Goal: Find contact information: Find contact information

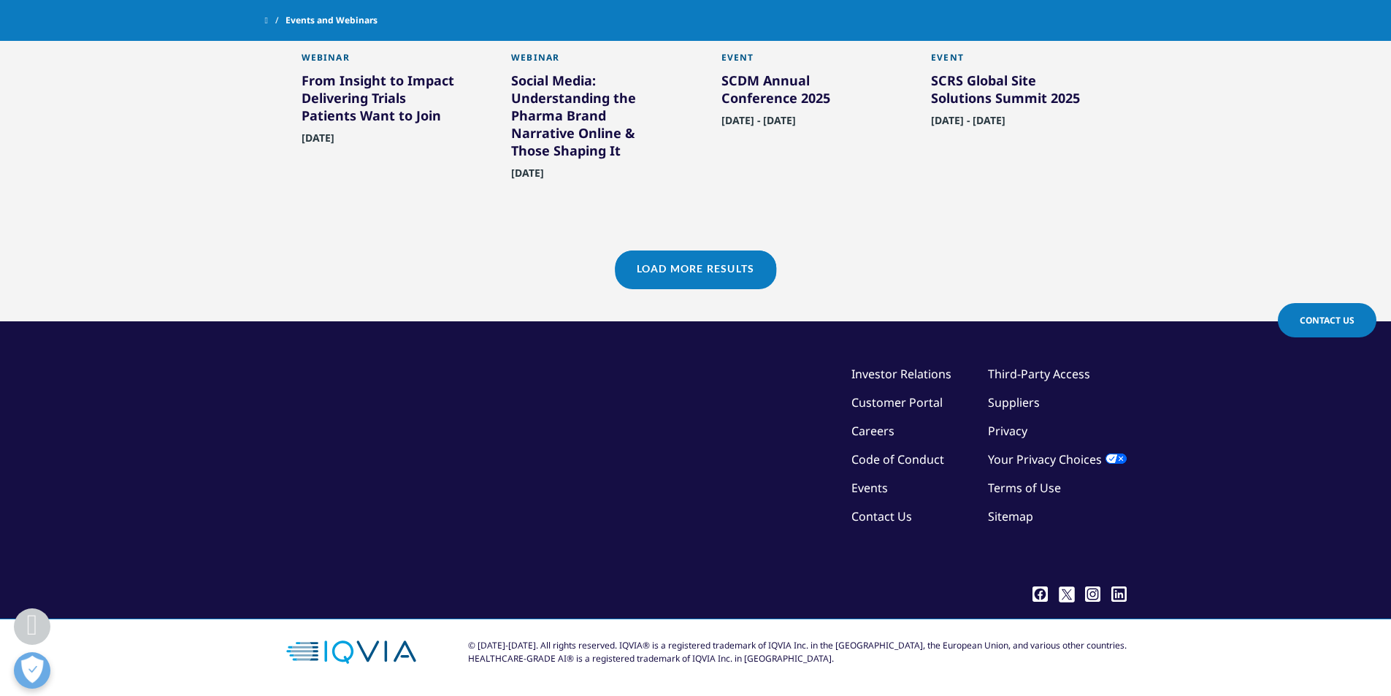
scroll to position [1279, 0]
click at [884, 519] on link "Contact Us" at bounding box center [882, 516] width 61 height 16
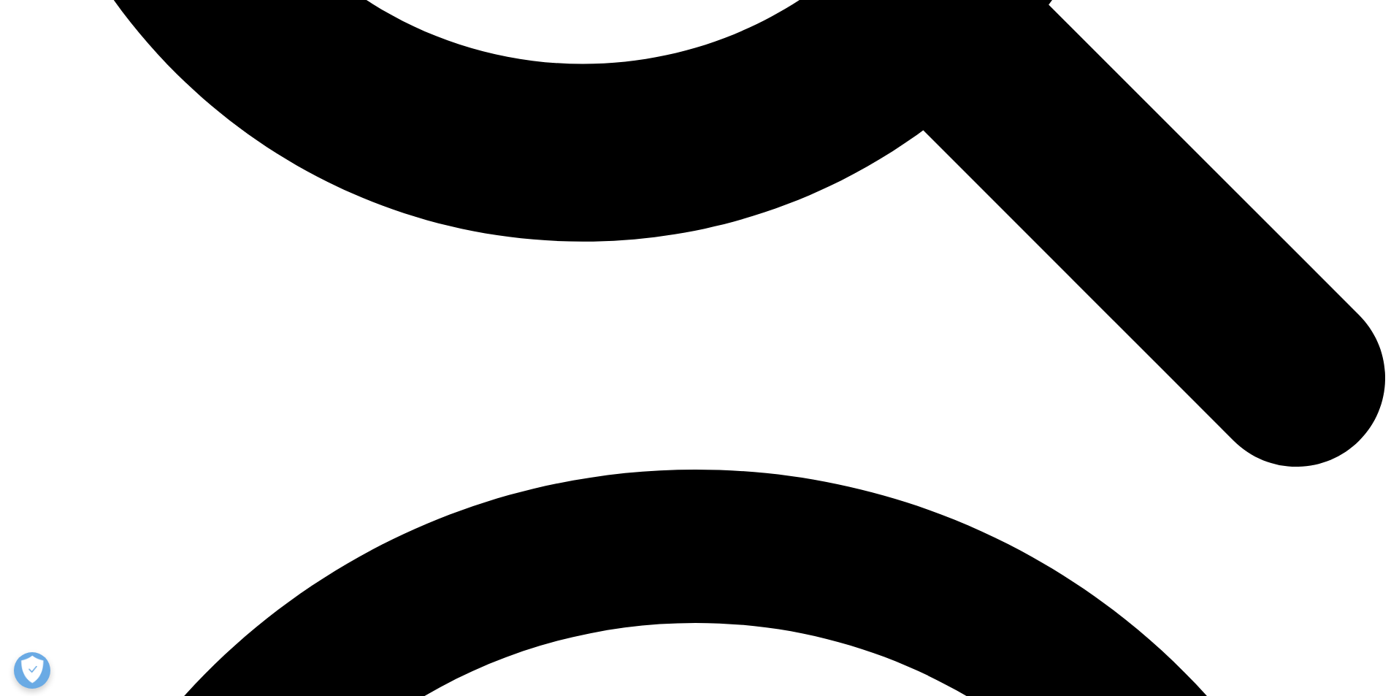
scroll to position [2346, 0]
